Goal: Information Seeking & Learning: Learn about a topic

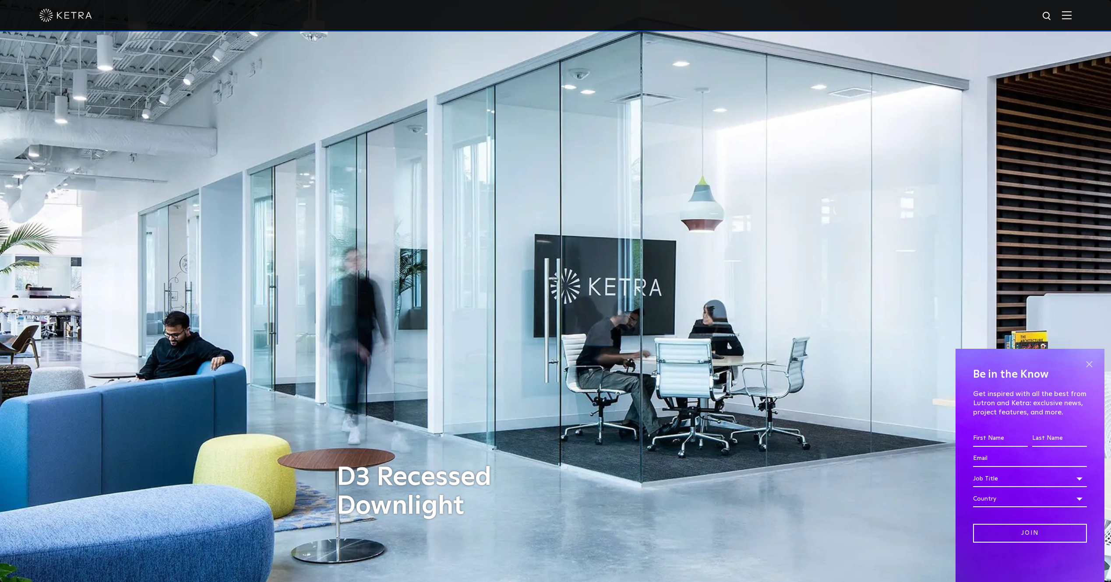
click at [1092, 363] on span at bounding box center [1088, 364] width 13 height 13
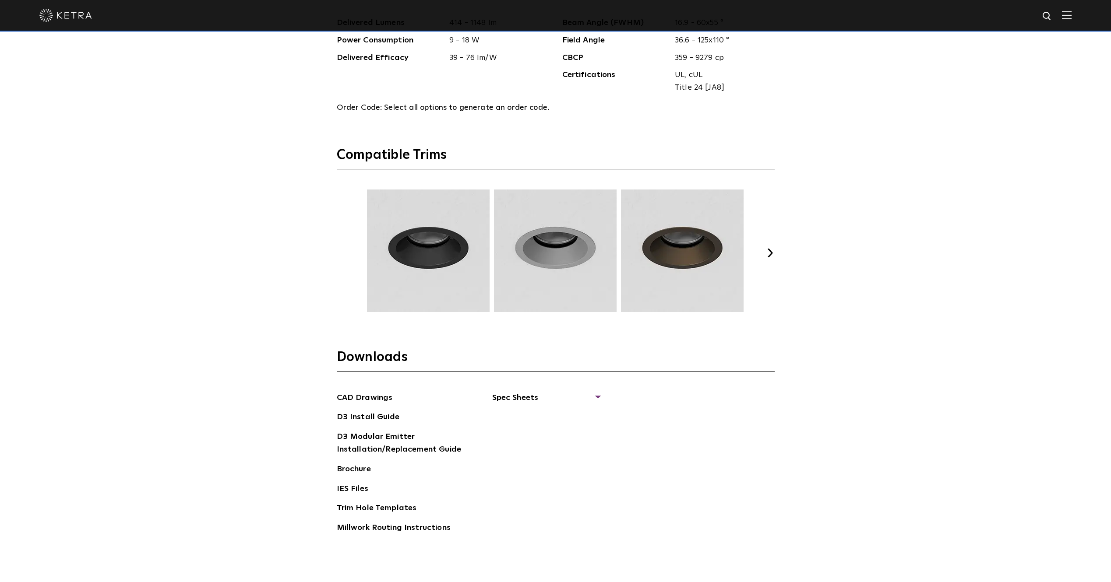
scroll to position [1313, 0]
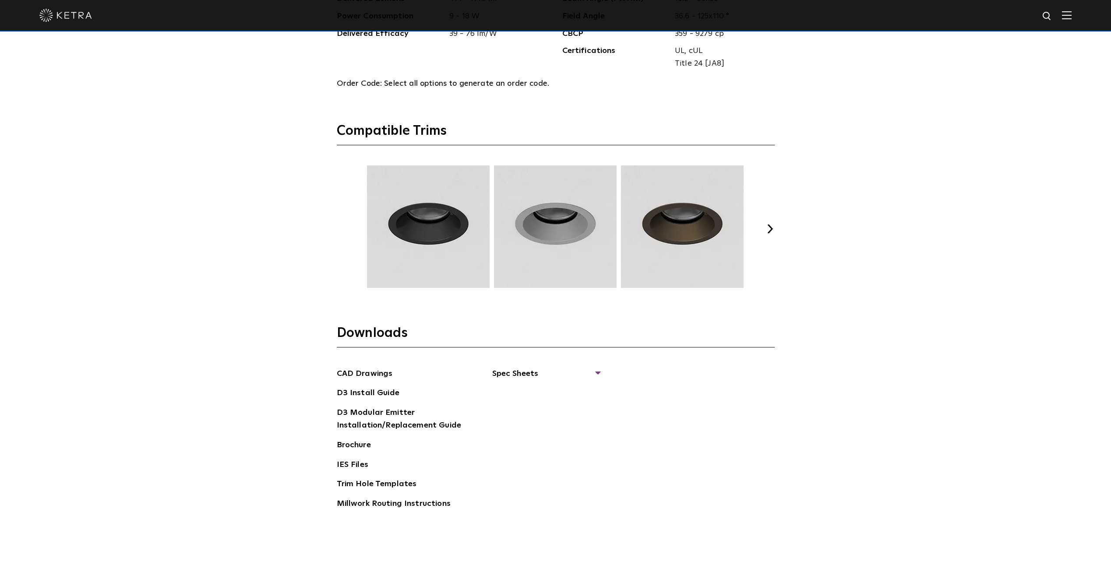
click at [770, 225] on button "Next" at bounding box center [770, 229] width 9 height 9
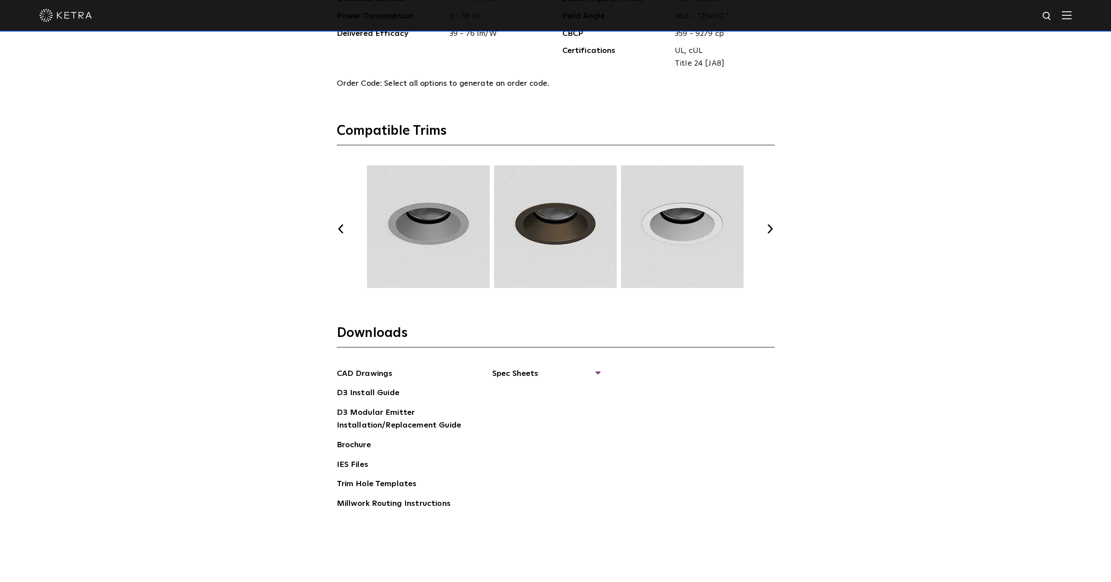
click at [770, 225] on button "Next" at bounding box center [770, 229] width 9 height 9
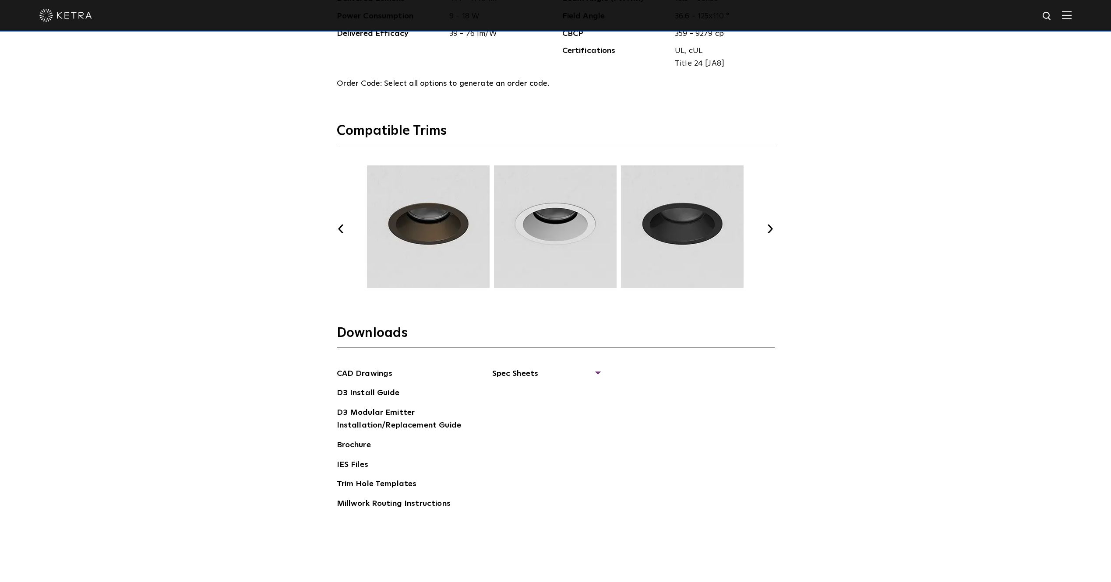
click at [770, 225] on button "Next" at bounding box center [770, 229] width 9 height 9
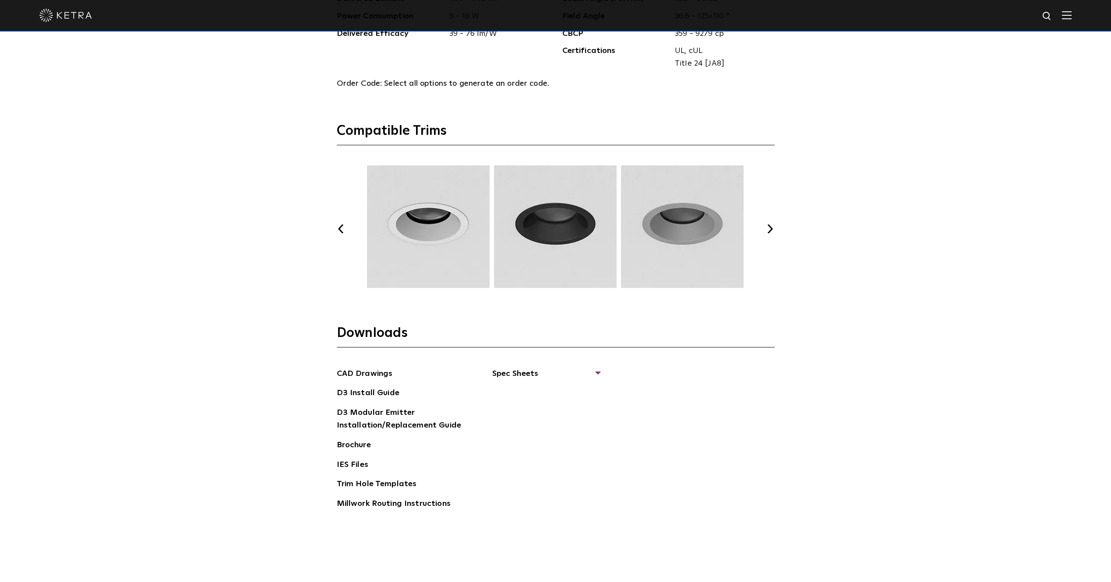
click at [770, 225] on button "Next" at bounding box center [770, 229] width 9 height 9
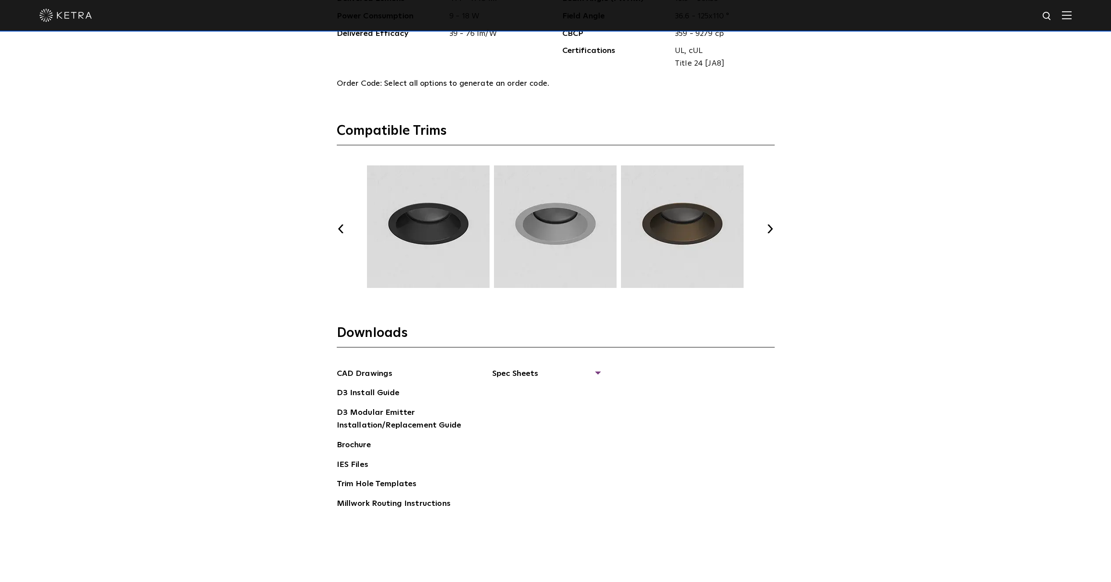
click at [770, 225] on button "Next" at bounding box center [770, 229] width 9 height 9
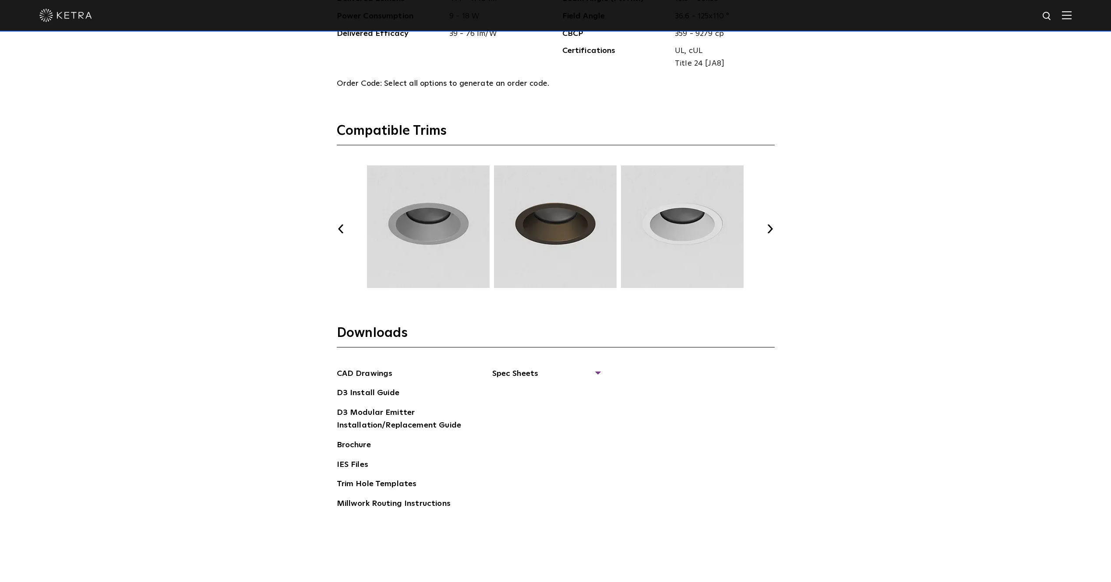
click at [770, 225] on button "Next" at bounding box center [770, 229] width 9 height 9
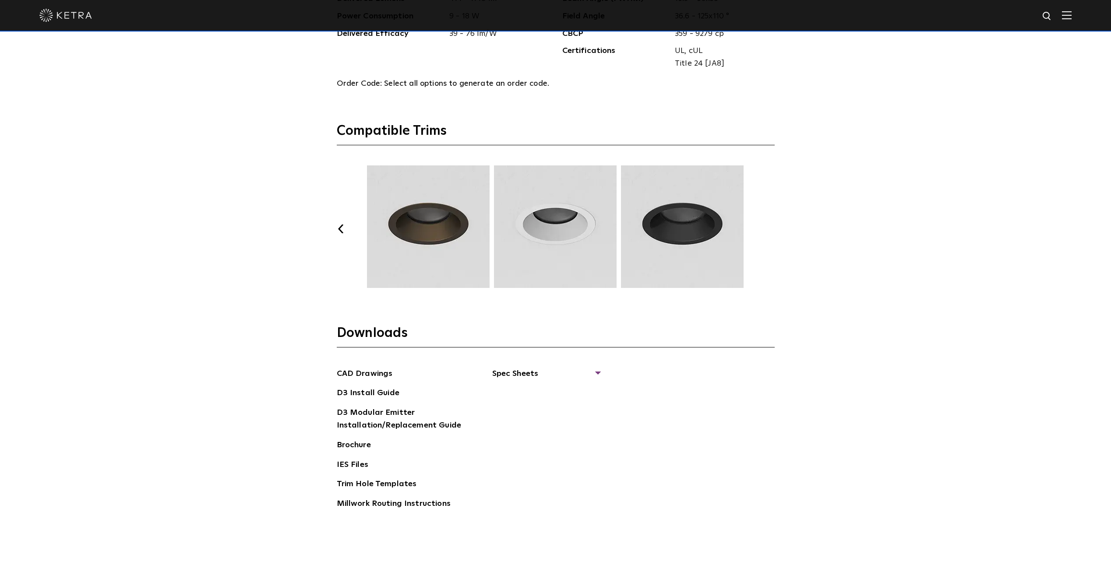
click at [770, 225] on button "Next" at bounding box center [770, 229] width 9 height 9
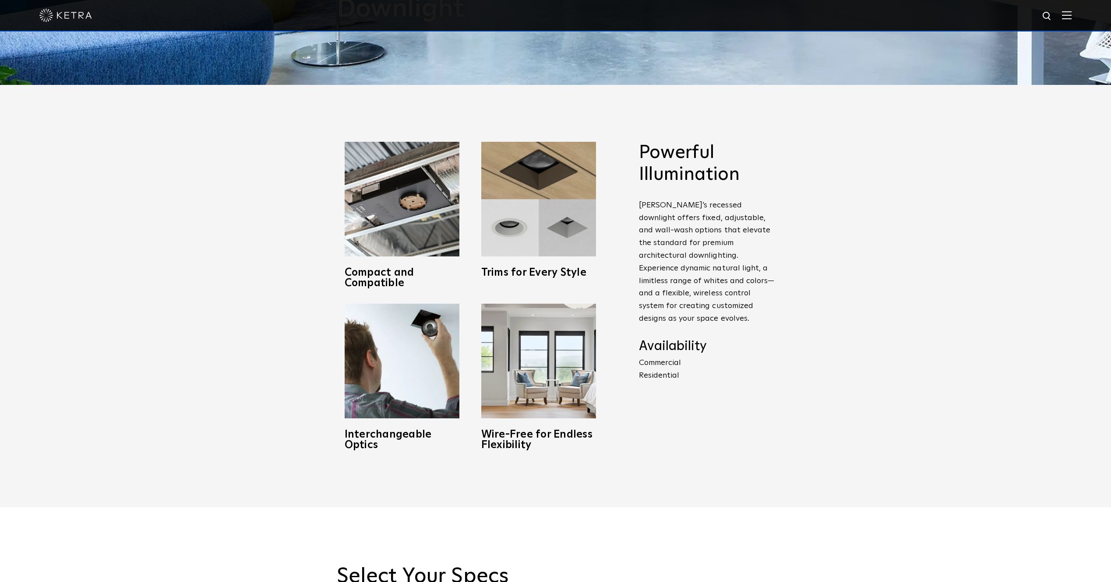
scroll to position [438, 0]
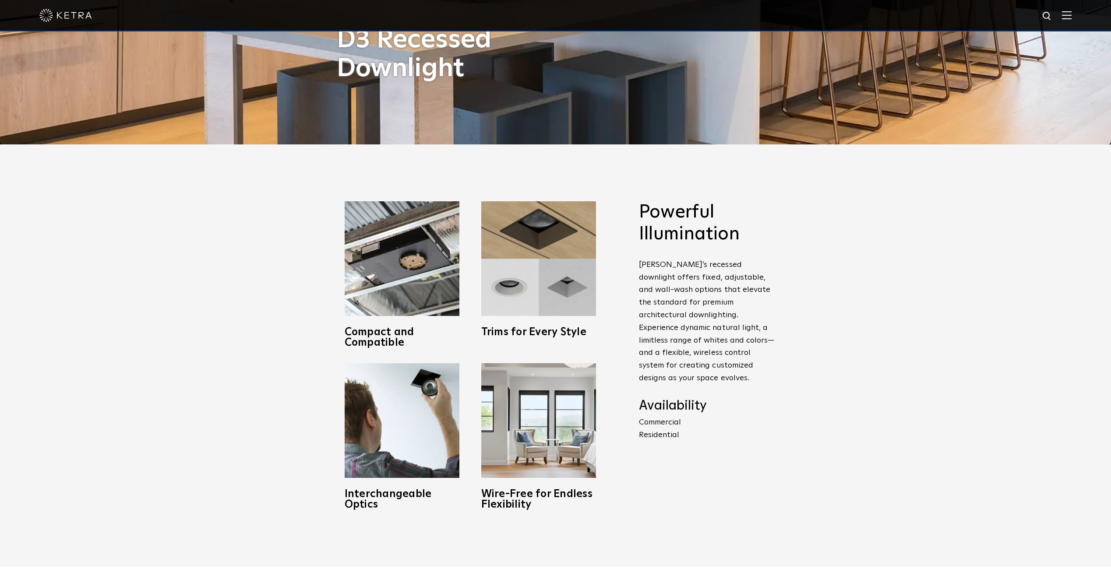
click at [653, 426] on p "Commercial Residential" at bounding box center [707, 428] width 136 height 25
drag, startPoint x: 801, startPoint y: 498, endPoint x: 791, endPoint y: 486, distance: 16.2
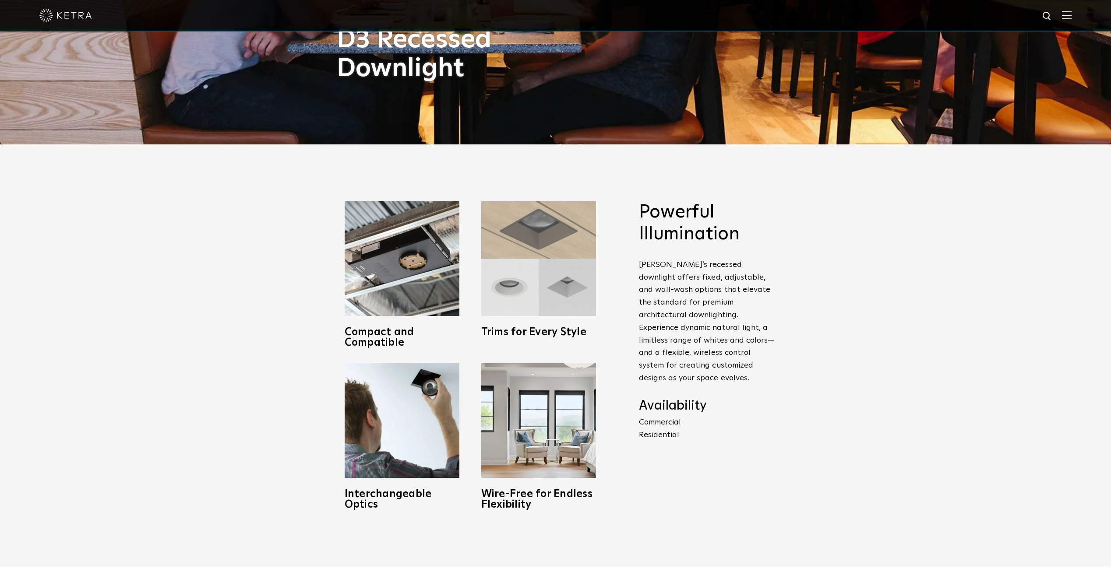
drag, startPoint x: 589, startPoint y: 314, endPoint x: 588, endPoint y: 309, distance: 5.0
